Goal: Task Accomplishment & Management: Manage account settings

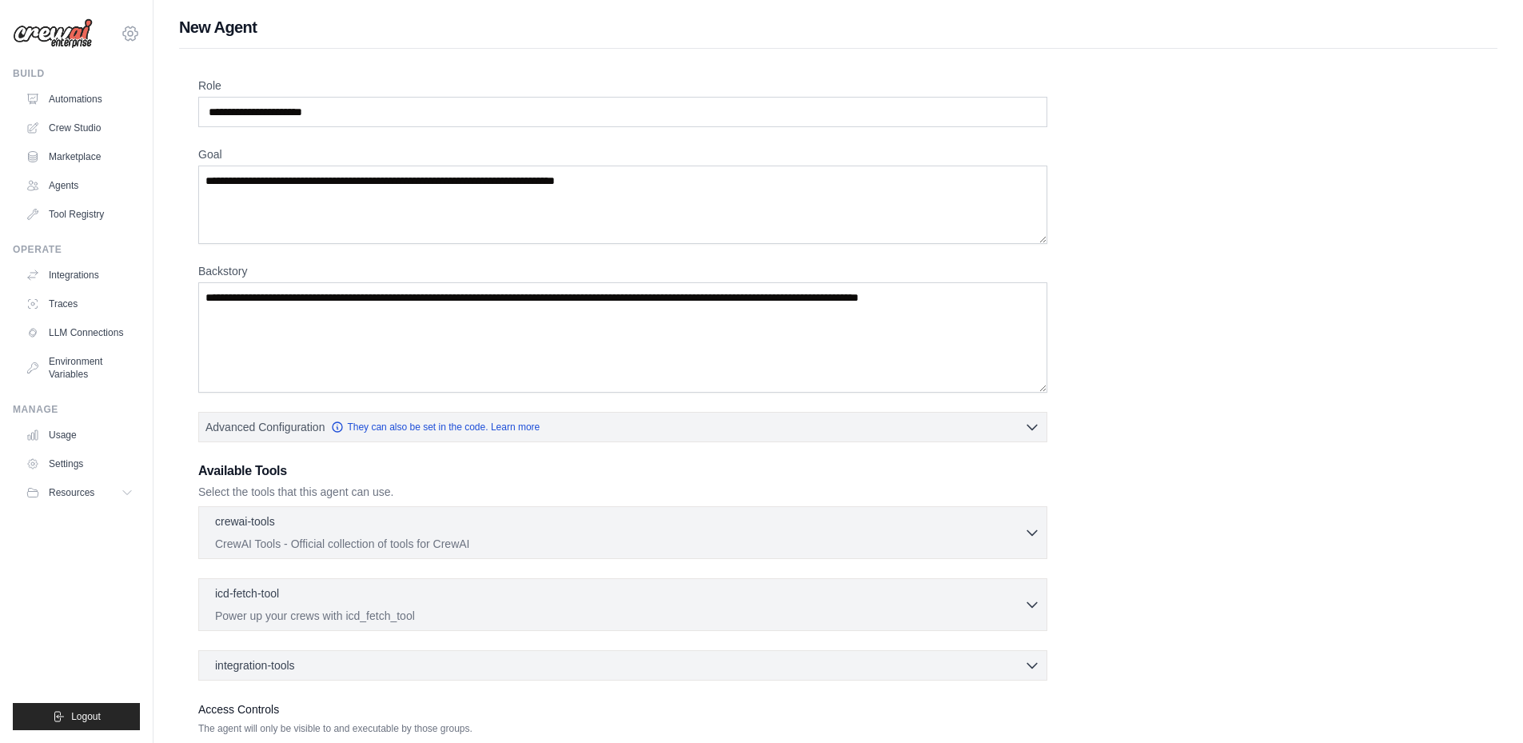
click at [136, 34] on icon at bounding box center [130, 33] width 19 height 19
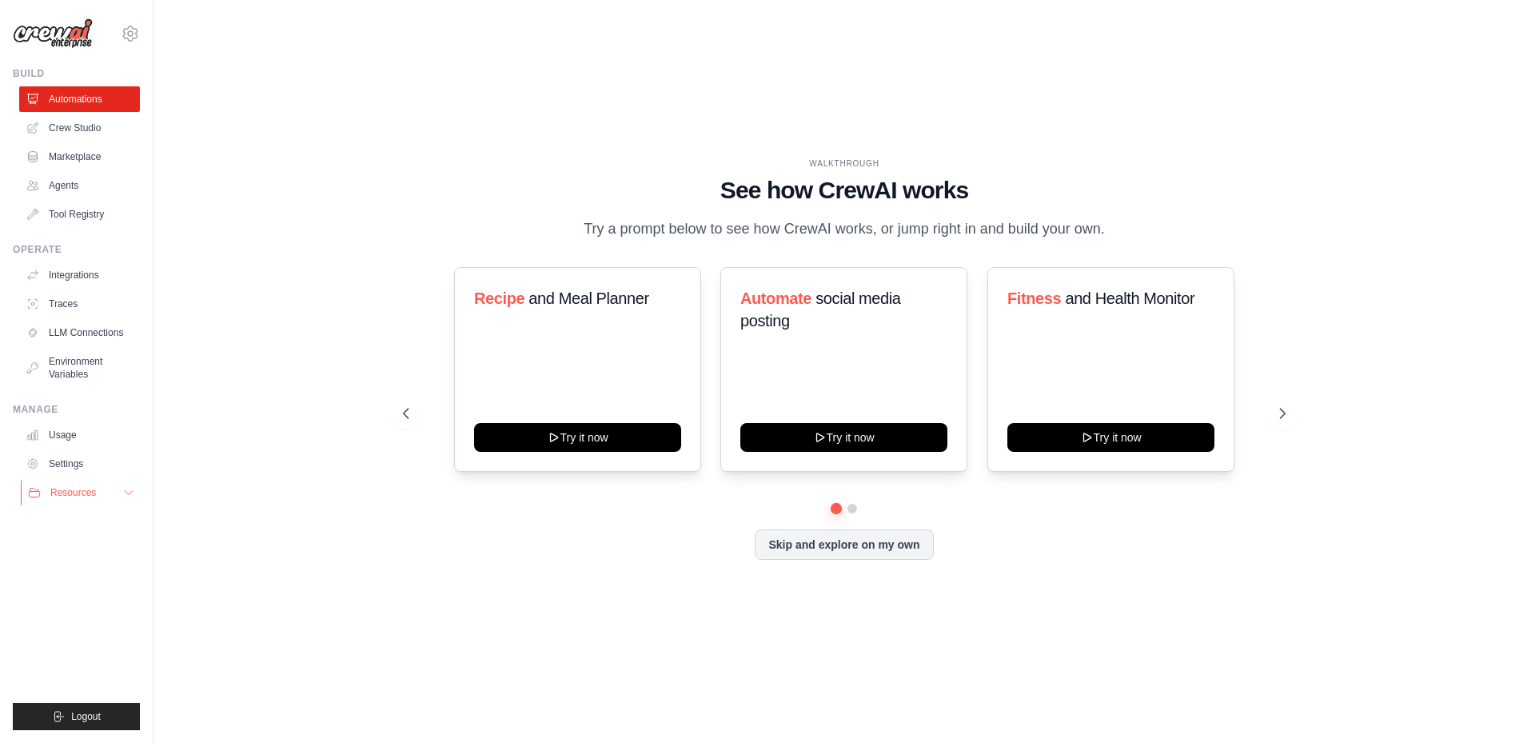
click at [100, 495] on button "Resources" at bounding box center [81, 493] width 121 height 26
click at [52, 463] on link "Settings" at bounding box center [81, 464] width 121 height 26
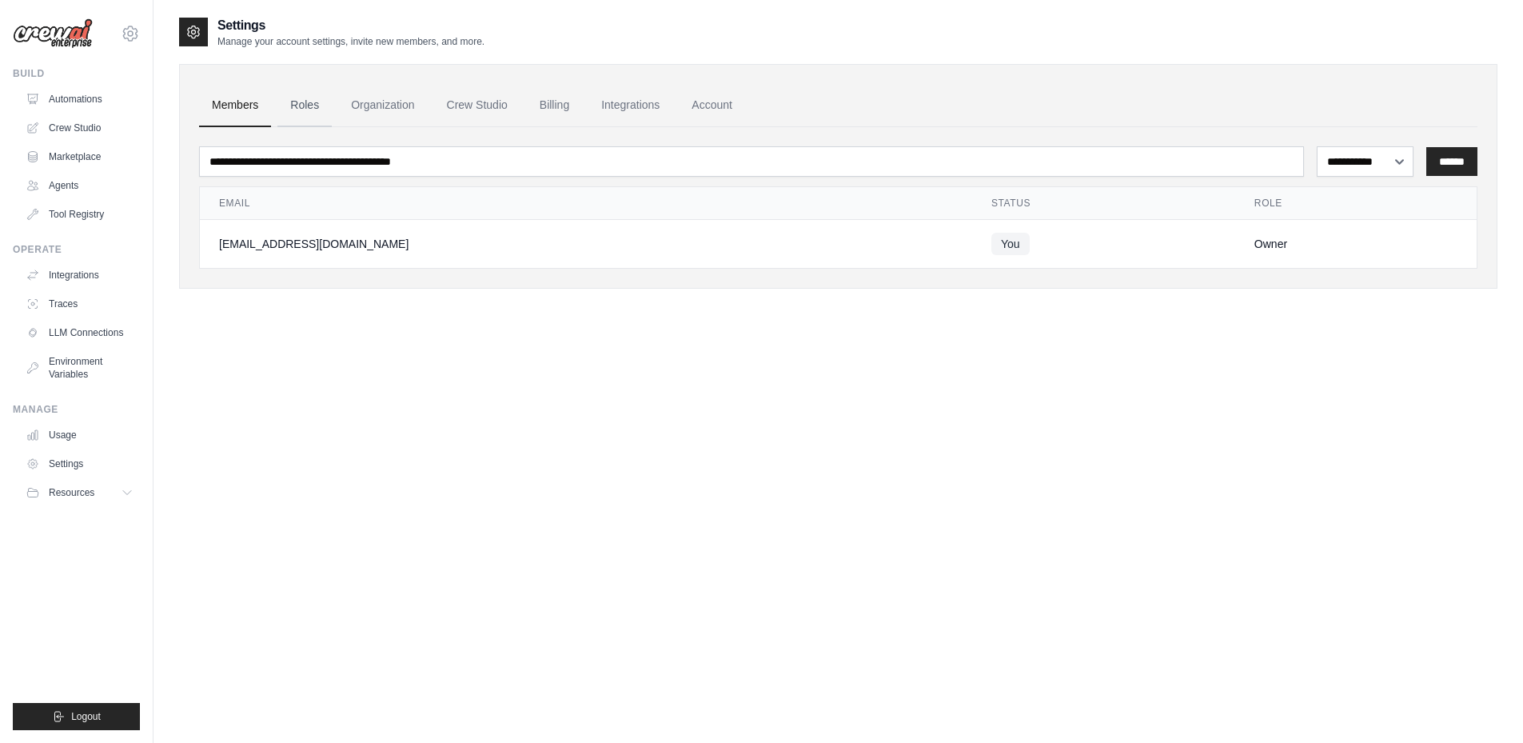
click at [305, 106] on link "Roles" at bounding box center [304, 105] width 54 height 43
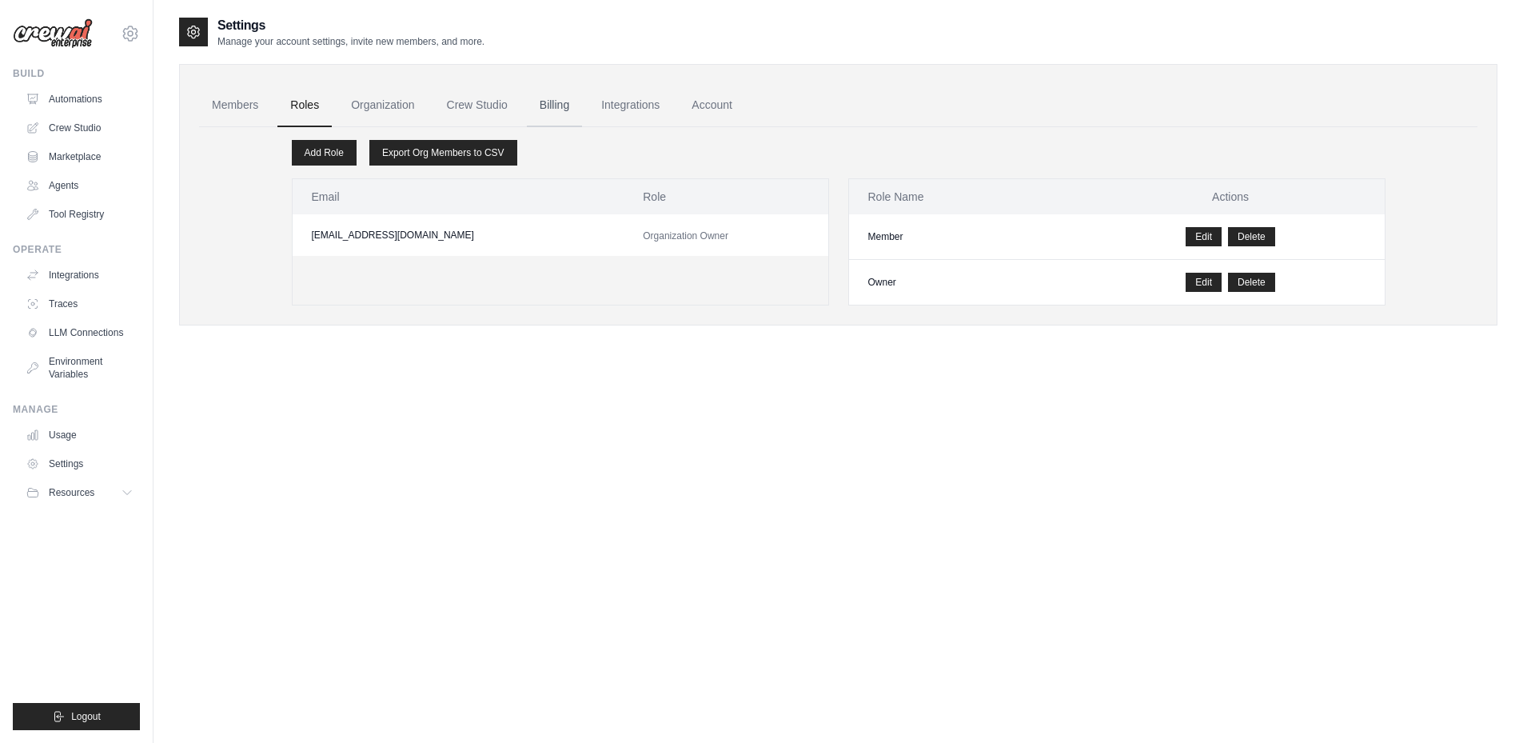
click at [566, 103] on link "Billing" at bounding box center [554, 105] width 55 height 43
